Goal: Information Seeking & Learning: Learn about a topic

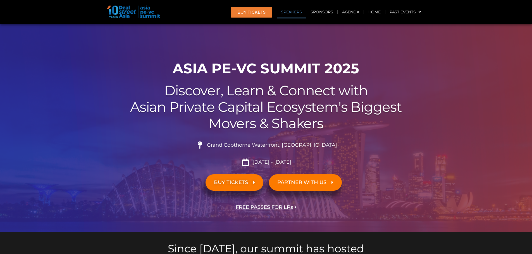
click at [296, 14] on link "Speakers" at bounding box center [291, 12] width 29 height 13
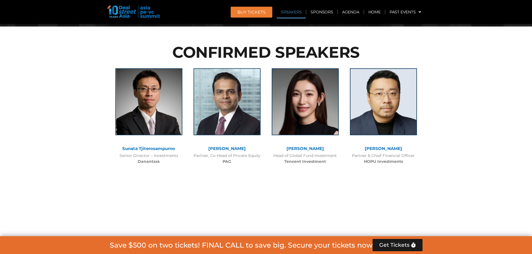
scroll to position [612, 0]
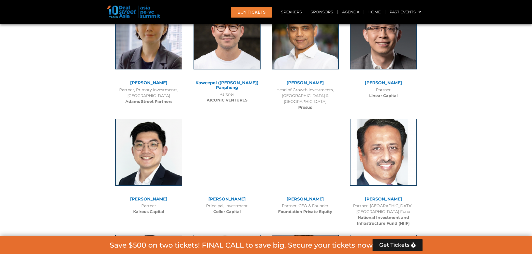
scroll to position [2117, 0]
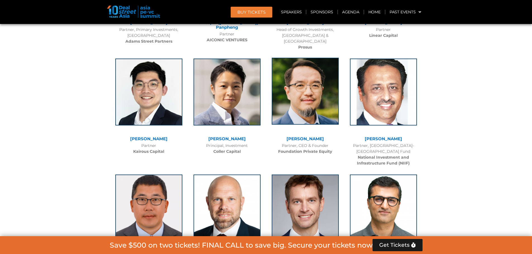
click at [307, 92] on img at bounding box center [305, 91] width 67 height 67
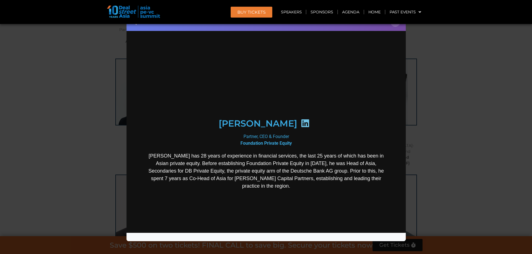
scroll to position [0, 0]
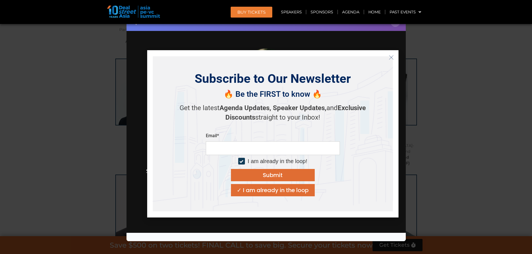
drag, startPoint x: 390, startPoint y: 56, endPoint x: 263, endPoint y: 27, distance: 129.9
click at [390, 56] on icon "Close" at bounding box center [391, 57] width 5 height 5
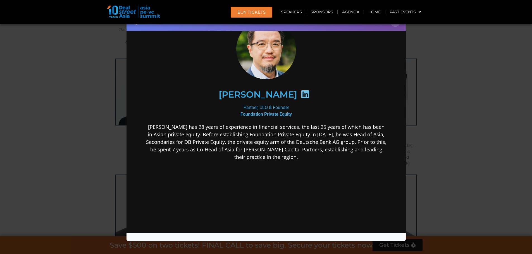
scroll to position [63, 0]
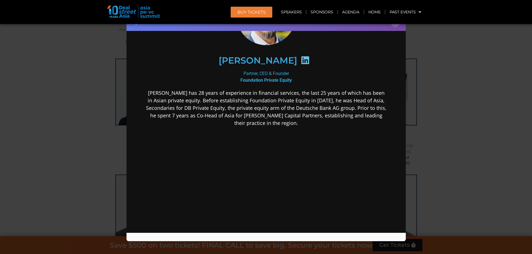
click at [463, 133] on div "Speaker Profile ×" at bounding box center [266, 127] width 532 height 254
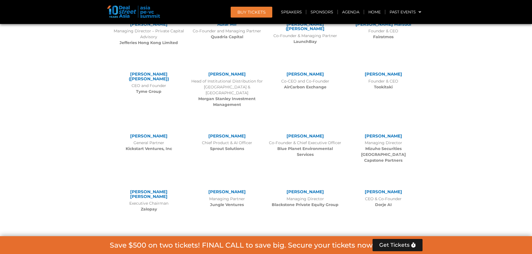
scroll to position [3346, 0]
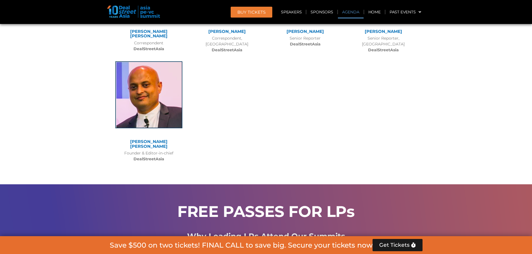
click at [355, 13] on link "Agenda" at bounding box center [351, 12] width 26 height 13
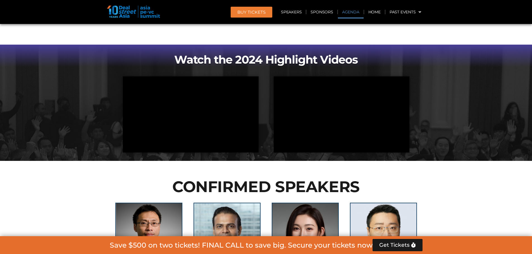
scroll to position [297, 0]
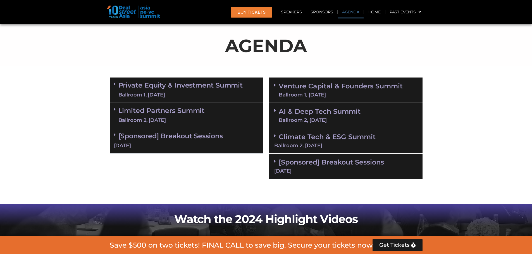
click at [198, 85] on link "Private Equity & Investment Summit Ballroom 1, [DATE]" at bounding box center [180, 90] width 125 height 17
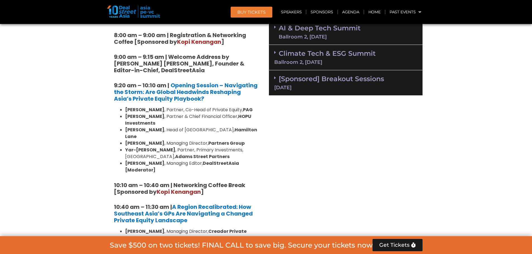
scroll to position [465, 0]
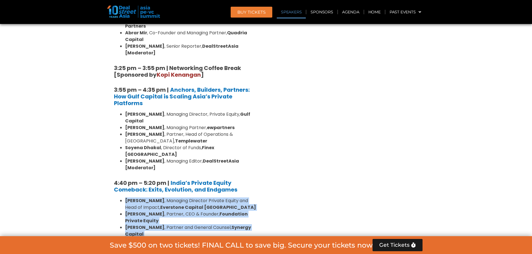
drag, startPoint x: 157, startPoint y: 163, endPoint x: 123, endPoint y: 113, distance: 59.9
click at [123, 198] on ul "[PERSON_NAME] , Managing Director Private Equity and Head of Impact, Everstone …" at bounding box center [186, 225] width 145 height 54
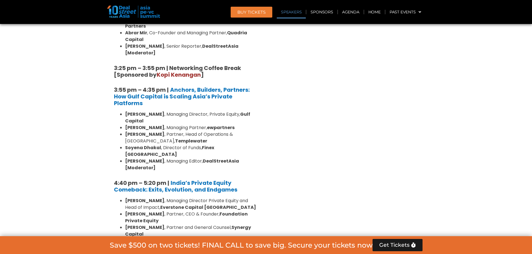
click at [258, 224] on li "[PERSON_NAME] , Partner and General Counsel, Synergy Capital" at bounding box center [192, 230] width 134 height 13
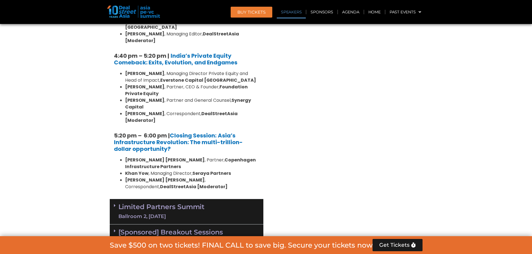
scroll to position [1081, 0]
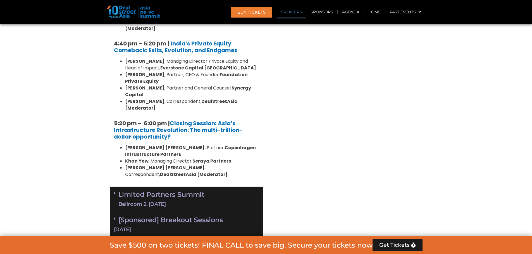
click at [115, 191] on span at bounding box center [116, 199] width 4 height 17
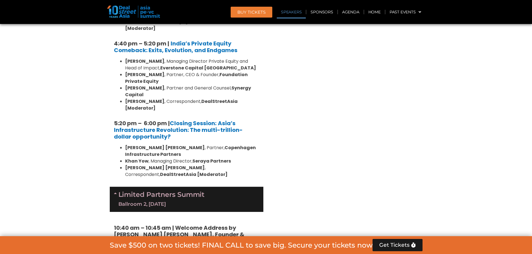
click at [309, 148] on div "Venture Capital & Founders​ Summit Ballroom 1, [DATE] 8:00 am – 9:00 am | Regis…" at bounding box center [345, 82] width 159 height 1582
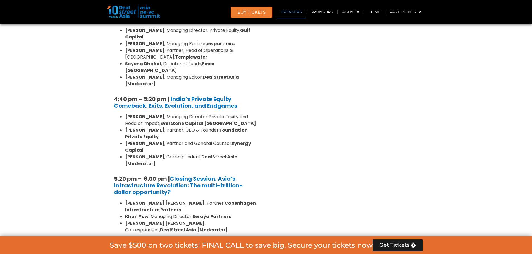
scroll to position [1025, 0]
click at [114, 247] on span at bounding box center [116, 255] width 4 height 17
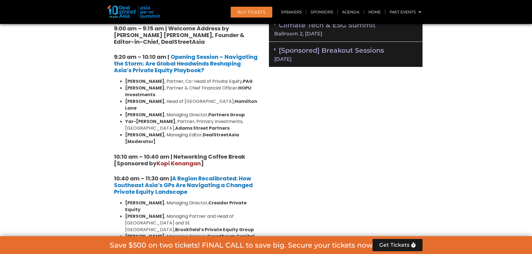
scroll to position [327, 0]
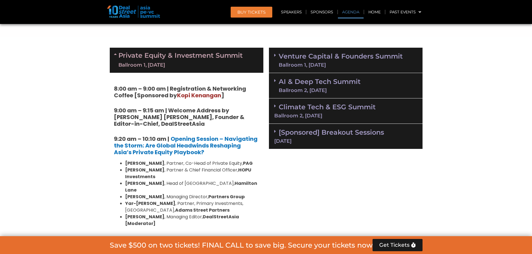
click at [149, 62] on div "Ballroom 1, [DATE]" at bounding box center [180, 65] width 125 height 7
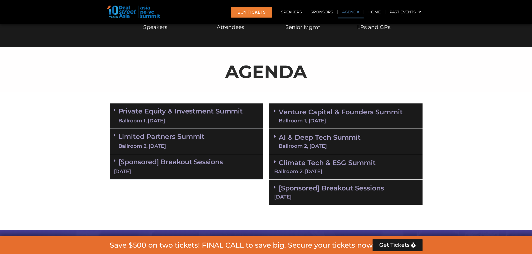
click at [167, 135] on link "Limited Partners [GEOGRAPHIC_DATA] 2, [DATE]" at bounding box center [161, 141] width 86 height 17
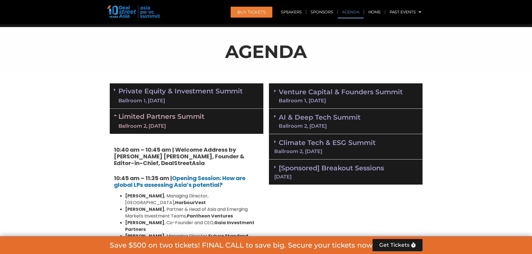
scroll to position [299, 0]
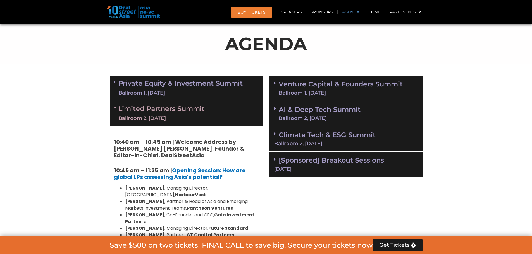
click at [171, 114] on link "Limited Partners [GEOGRAPHIC_DATA] 2, [DATE]" at bounding box center [161, 113] width 86 height 17
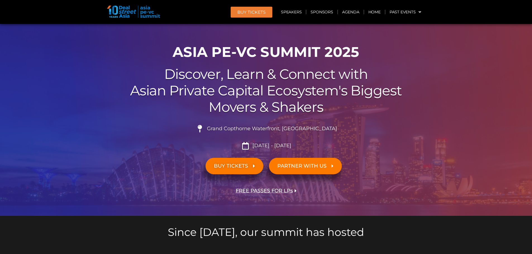
scroll to position [0, 0]
